Goal: Information Seeking & Learning: Check status

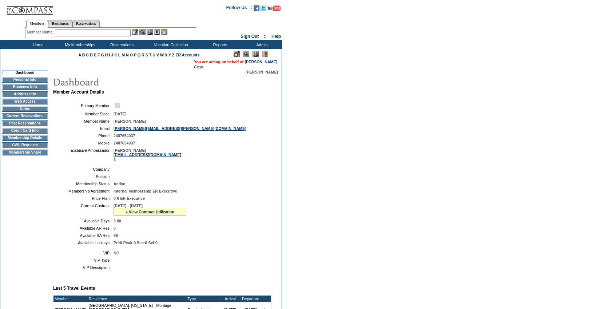
scroll to position [185, 0]
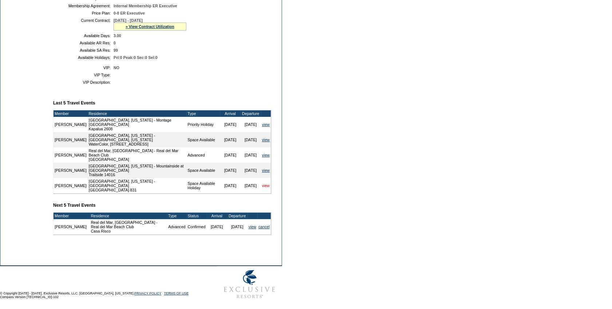
click at [269, 183] on link "view" at bounding box center [266, 185] width 8 height 4
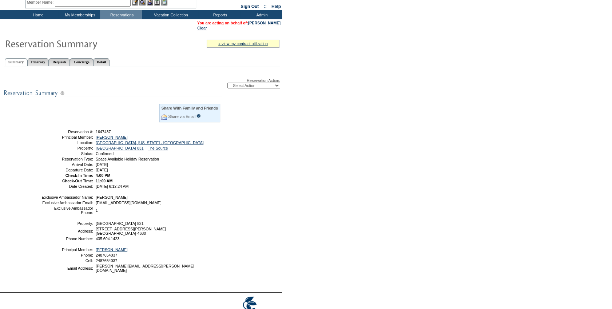
scroll to position [66, 0]
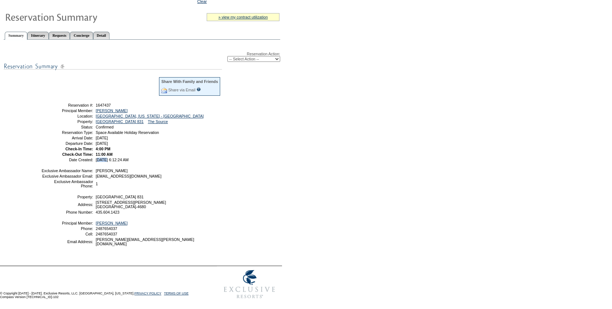
drag, startPoint x: 106, startPoint y: 153, endPoint x: 97, endPoint y: 152, distance: 8.8
click at [97, 158] on span "3/14/2024 6:12:24 AM" at bounding box center [112, 160] width 33 height 4
drag, startPoint x: 97, startPoint y: 152, endPoint x: 137, endPoint y: 132, distance: 44.7
click at [137, 132] on tbody "Share With Family and Friends Share via Email Share Reservation Information Ple…" at bounding box center [131, 118] width 180 height 85
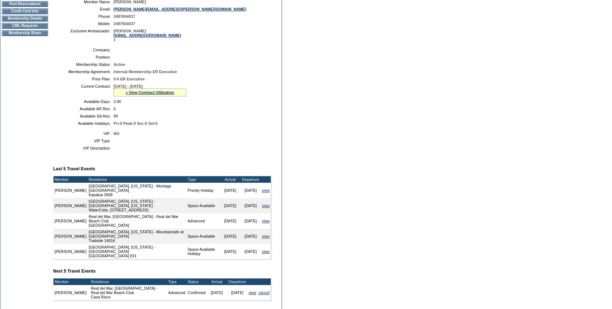
scroll to position [119, 0]
click at [168, 95] on link "» View Contract Utilization" at bounding box center [150, 93] width 49 height 4
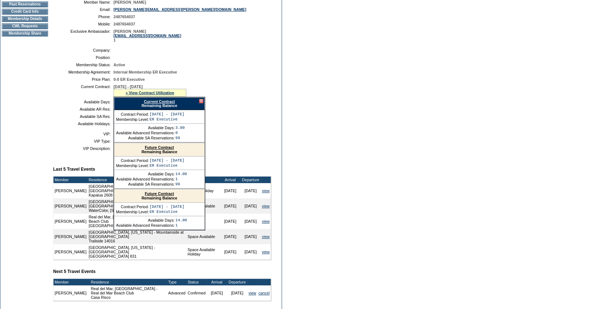
click at [167, 104] on link "Current Contract" at bounding box center [159, 101] width 31 height 4
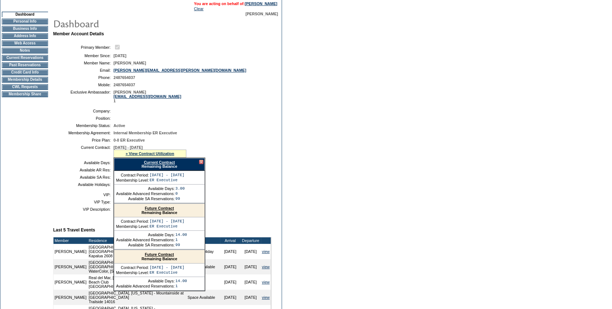
scroll to position [0, 0]
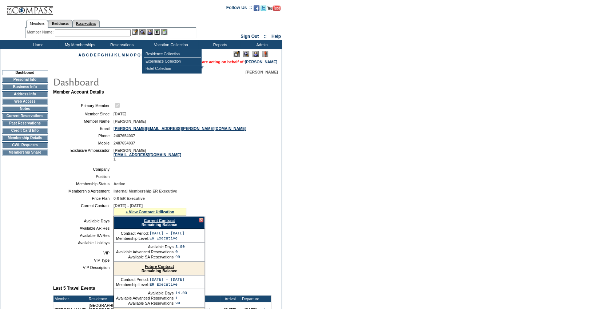
click at [94, 21] on link "Reservations" at bounding box center [85, 24] width 27 height 8
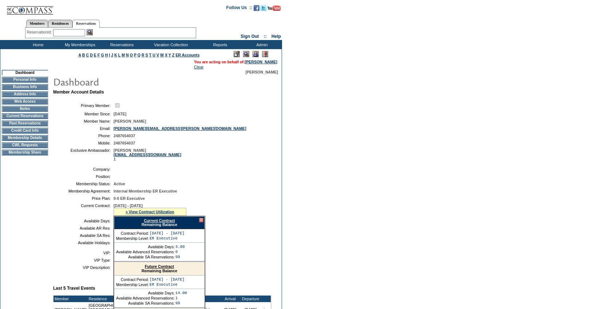
click at [77, 29] on input "text" at bounding box center [69, 32] width 32 height 7
paste input "1509497"
type input "1509497"
click at [91, 32] on img at bounding box center [90, 32] width 6 height 6
